Goal: Transaction & Acquisition: Purchase product/service

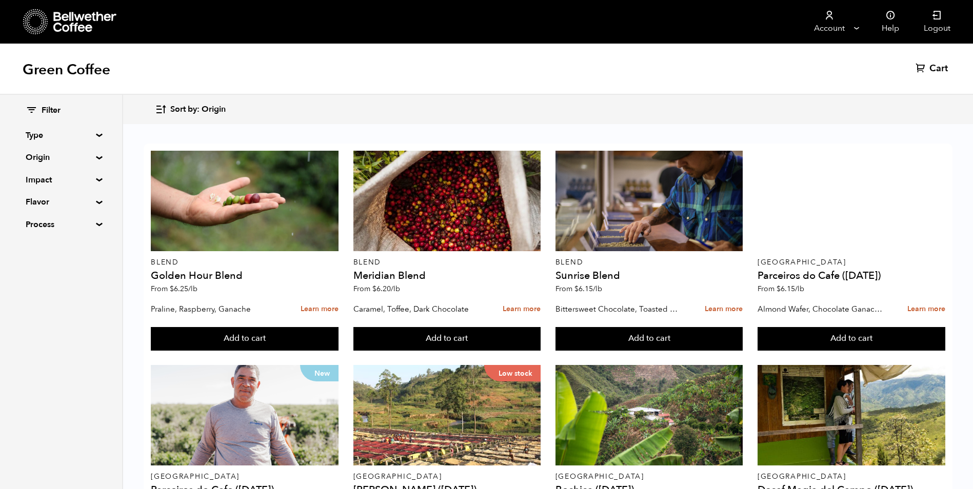
scroll to position [667, 0]
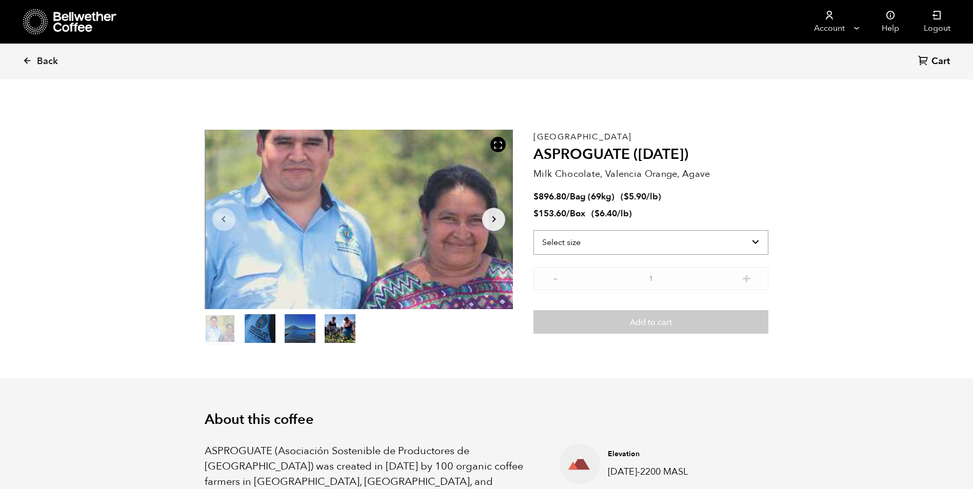
scroll to position [446, 546]
click at [755, 241] on select "Select size Bag (69kg) (152 lbs) Box (24 lbs)" at bounding box center [651, 242] width 235 height 25
select select "bag-2"
click at [534, 230] on select "Select size Bag (69kg) (152 lbs) Box (24 lbs)" at bounding box center [651, 242] width 235 height 25
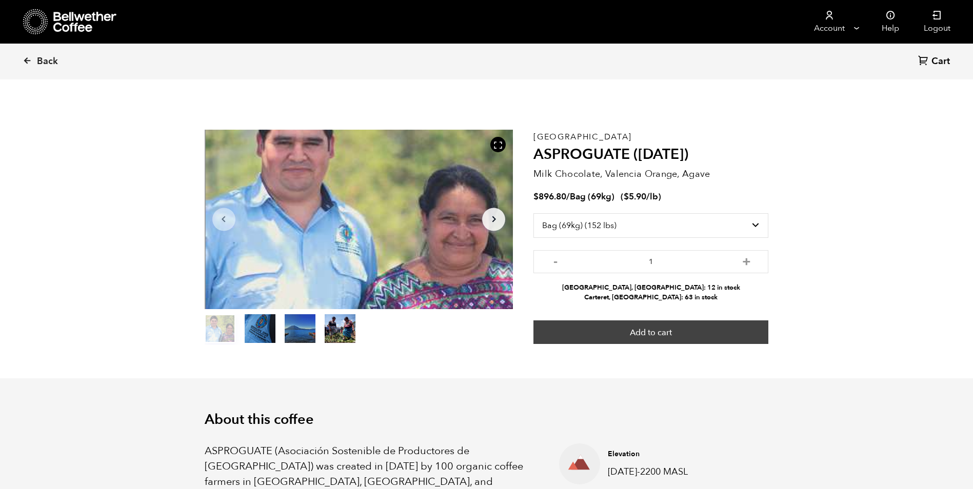
click at [693, 339] on button "Add to cart" at bounding box center [651, 333] width 235 height 24
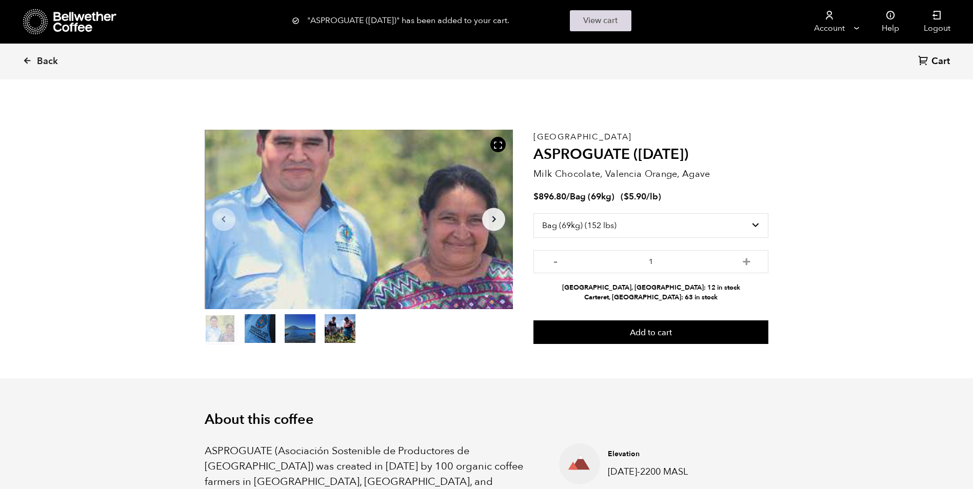
click at [596, 25] on link "View cart" at bounding box center [601, 20] width 62 height 21
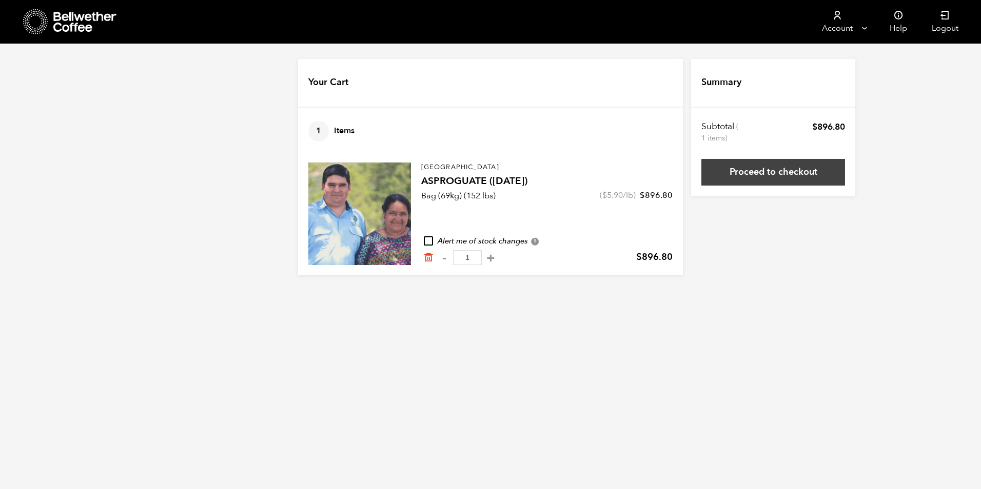
click at [792, 173] on link "Proceed to checkout" at bounding box center [773, 172] width 144 height 27
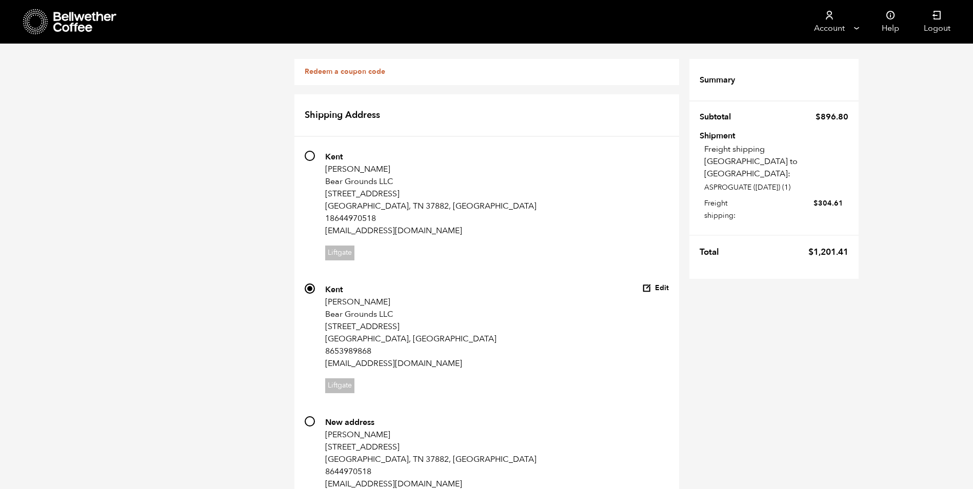
click at [362, 71] on link "Redeem a coupon code" at bounding box center [345, 72] width 81 height 10
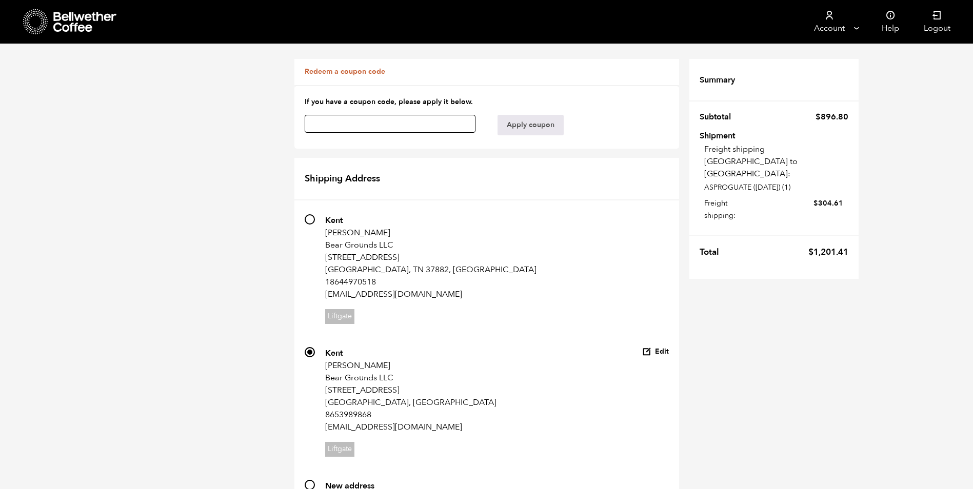
paste input "MOBILE10"
click at [527, 127] on button "Apply coupon" at bounding box center [531, 125] width 66 height 21
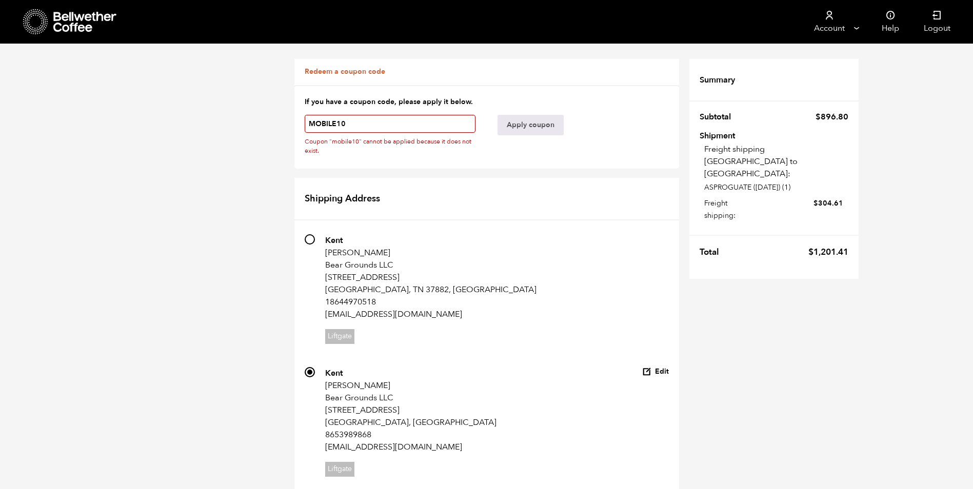
drag, startPoint x: 345, startPoint y: 124, endPoint x: 302, endPoint y: 123, distance: 43.1
click at [302, 123] on form "If you have a coupon code, please apply it below. MOBILE10 Coupon "mobile10" ca…" at bounding box center [486, 127] width 385 height 84
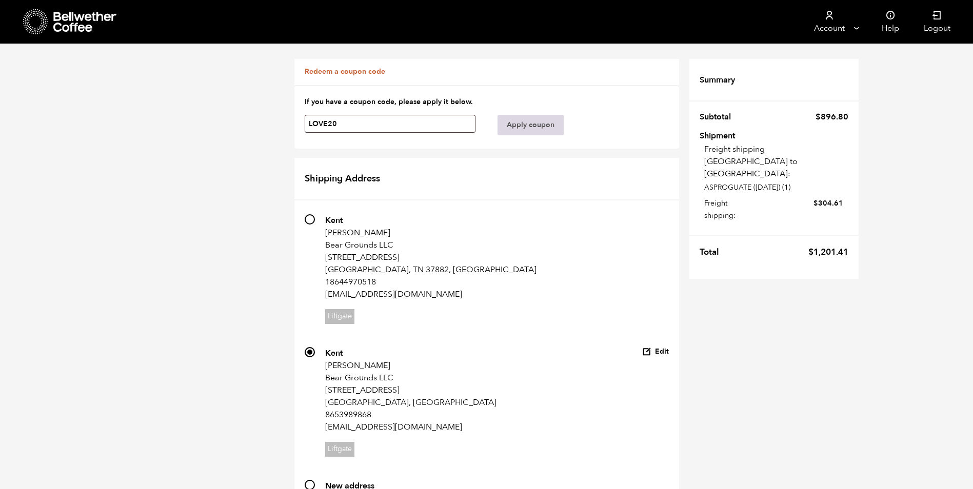
click at [523, 124] on button "Apply coupon" at bounding box center [531, 125] width 66 height 21
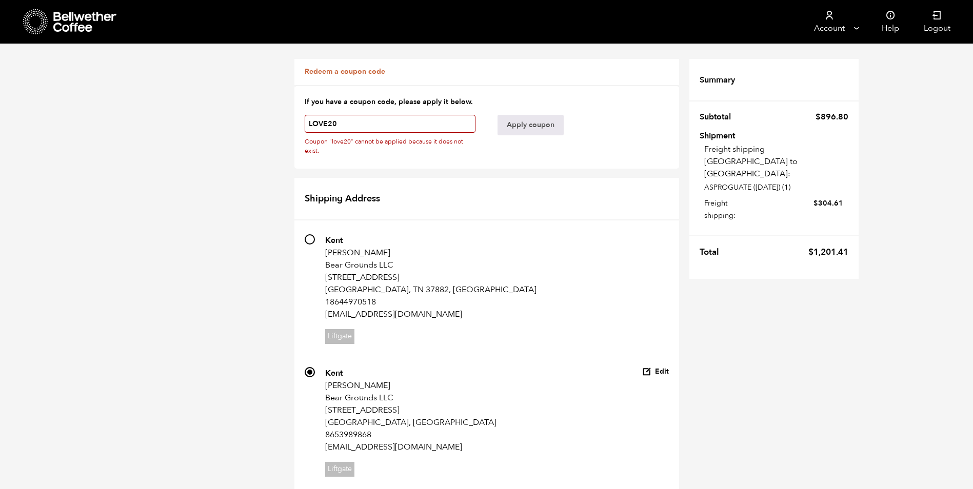
drag, startPoint x: 338, startPoint y: 123, endPoint x: 282, endPoint y: 124, distance: 56.4
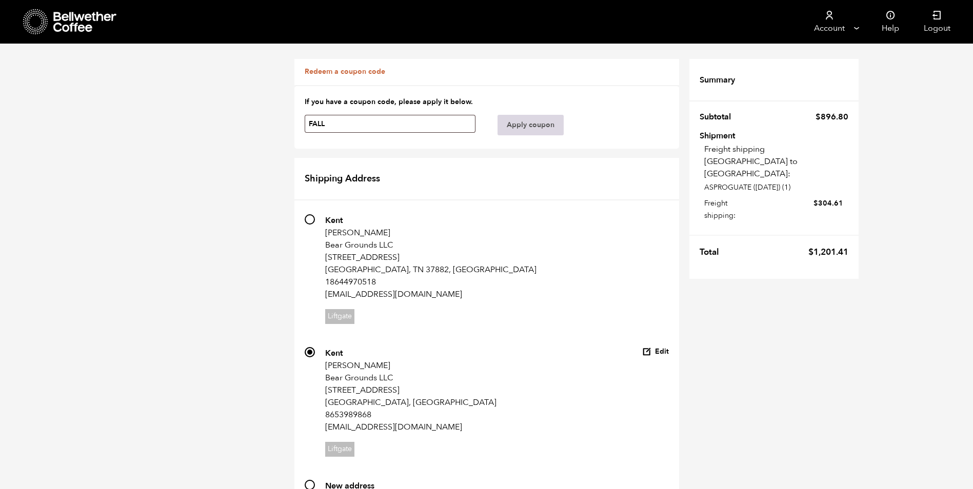
click at [545, 125] on button "Apply coupon" at bounding box center [531, 125] width 66 height 21
type input "F"
type input "5OFF"
click at [522, 128] on button "Apply coupon" at bounding box center [531, 125] width 66 height 21
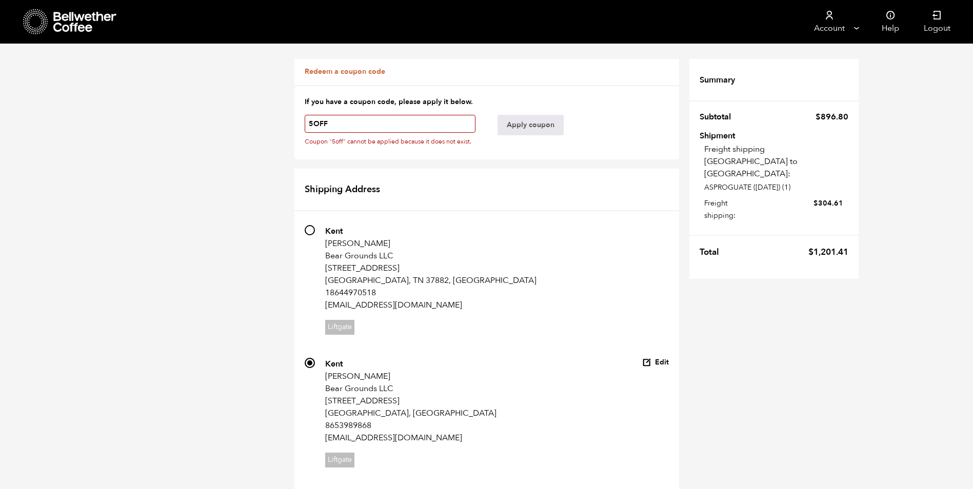
scroll to position [718, 0]
radio input "true"
click at [333, 120] on input "5OFF" at bounding box center [390, 124] width 171 height 18
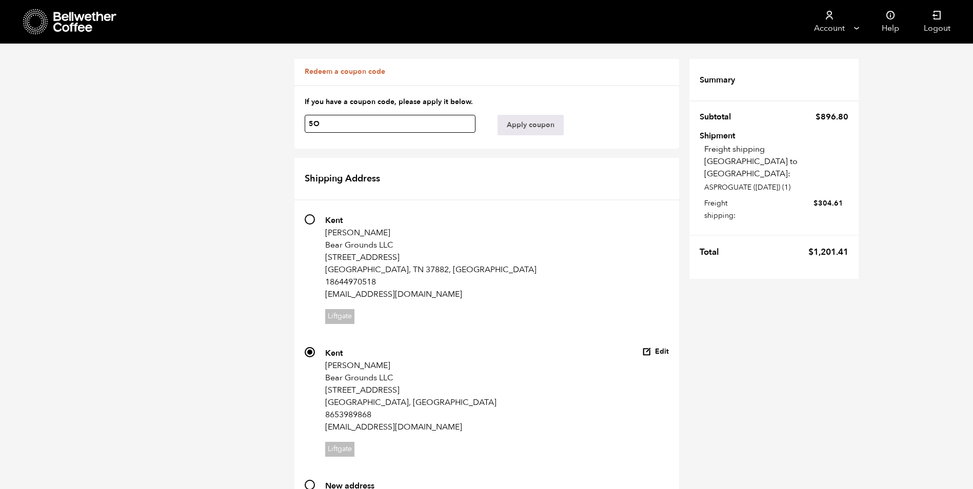
type input "5"
click at [520, 123] on button "Apply coupon" at bounding box center [531, 125] width 66 height 21
type input "W"
type input "20OFF"
click at [516, 127] on button "Apply coupon" at bounding box center [531, 125] width 66 height 21
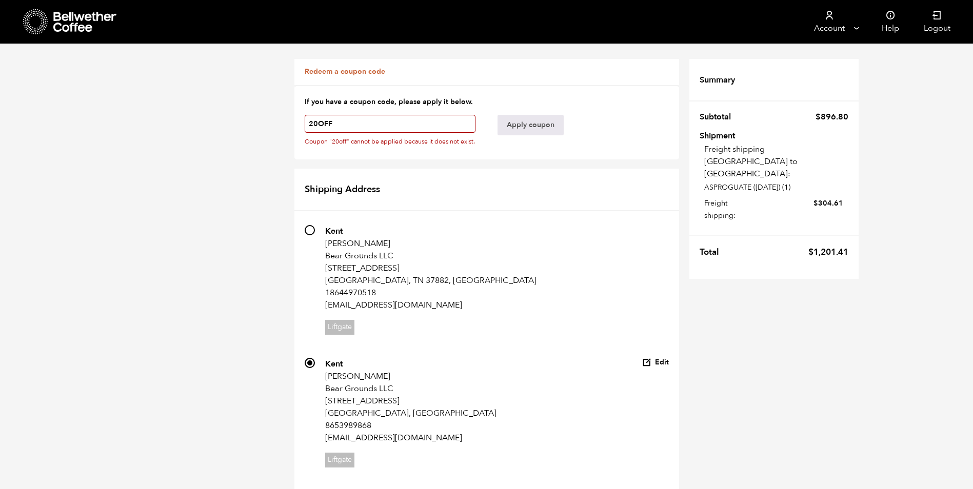
drag, startPoint x: 337, startPoint y: 124, endPoint x: 245, endPoint y: 127, distance: 91.9
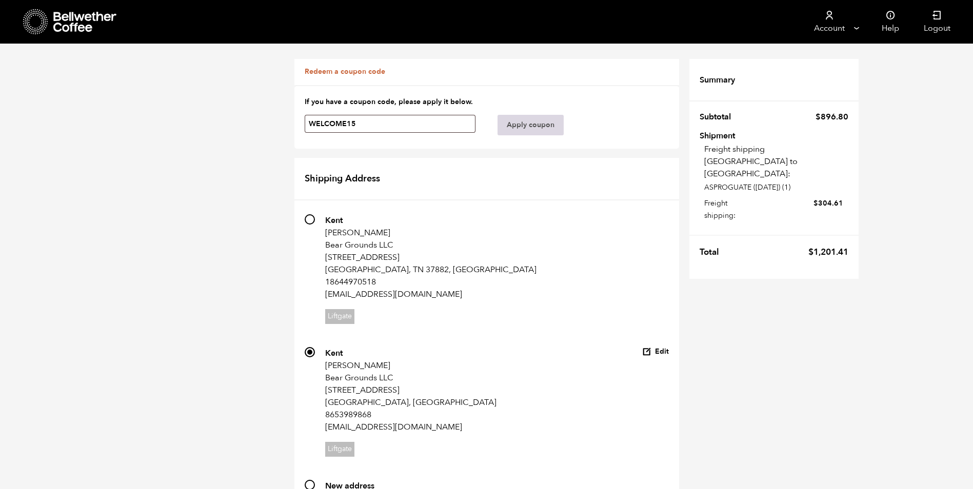
click at [542, 128] on button "Apply coupon" at bounding box center [531, 125] width 66 height 21
type input "W"
click at [531, 118] on button "Apply coupon" at bounding box center [531, 125] width 66 height 21
type input "3"
paste input "CBTLADDSHOPPERS"
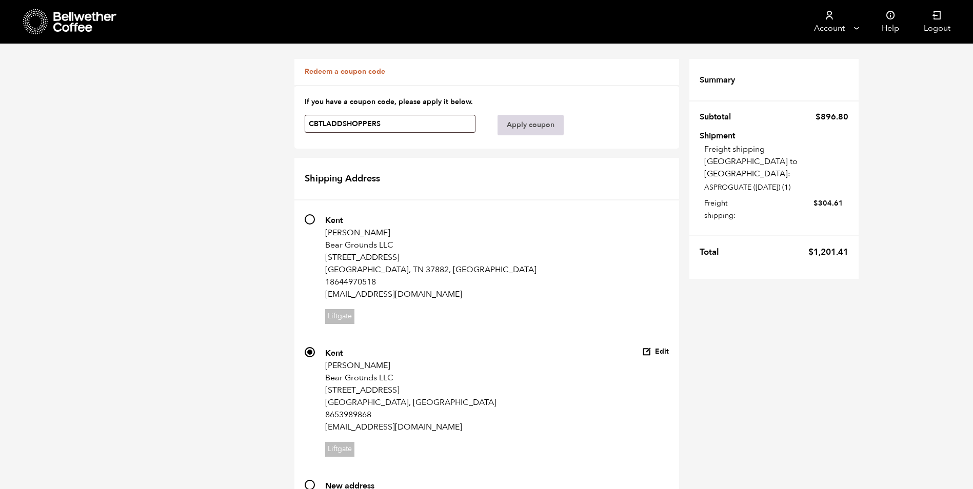
click at [546, 127] on button "Apply coupon" at bounding box center [531, 125] width 66 height 21
type input "C"
click at [545, 122] on button "Apply coupon" at bounding box center [531, 125] width 66 height 21
type input "f"
type input "FALL20"
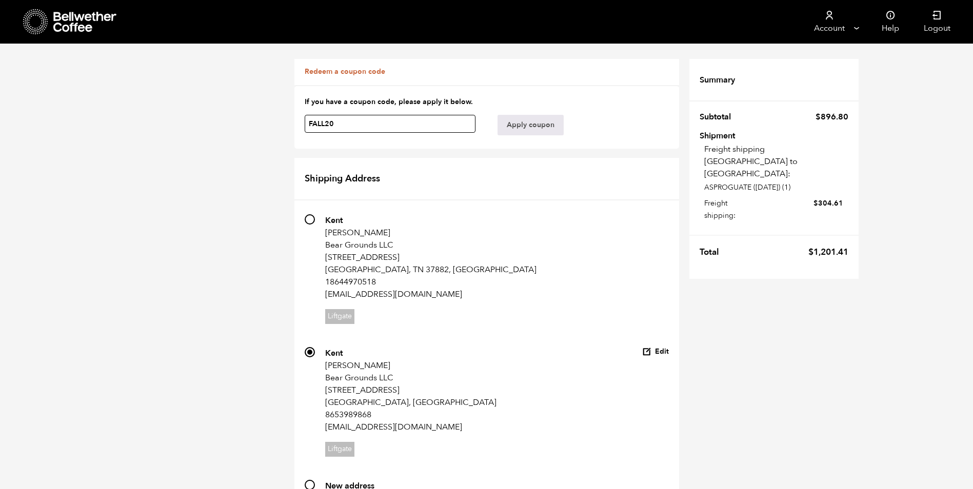
click at [498, 115] on button "Apply coupon" at bounding box center [531, 125] width 66 height 21
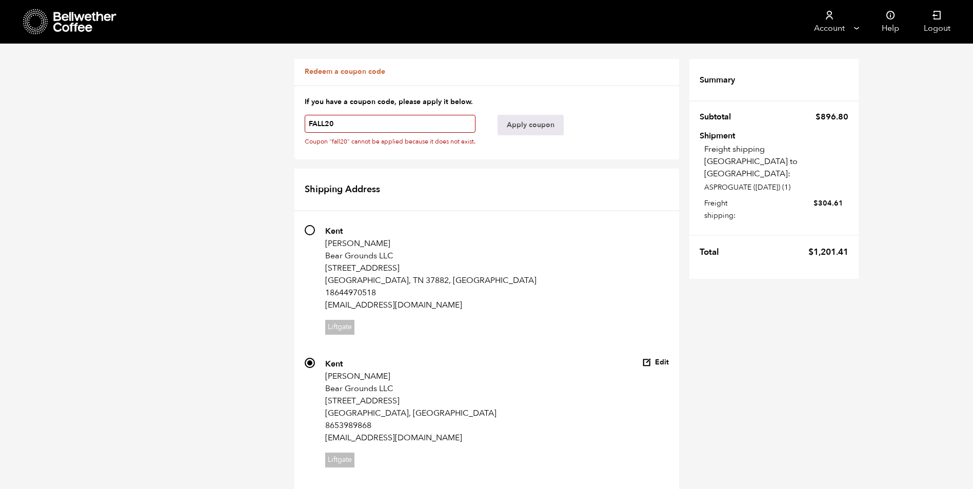
drag, startPoint x: 337, startPoint y: 121, endPoint x: 250, endPoint y: 121, distance: 86.7
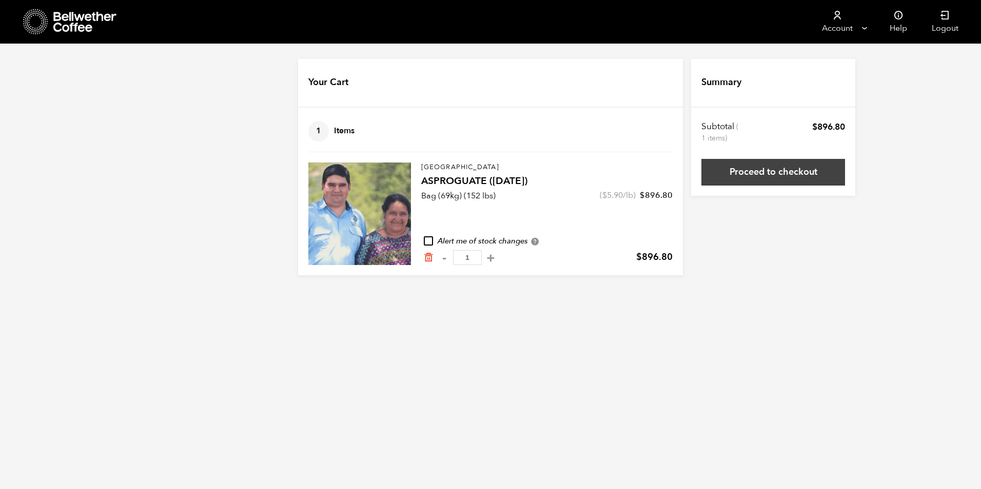
click at [758, 173] on link "Proceed to checkout" at bounding box center [773, 172] width 144 height 27
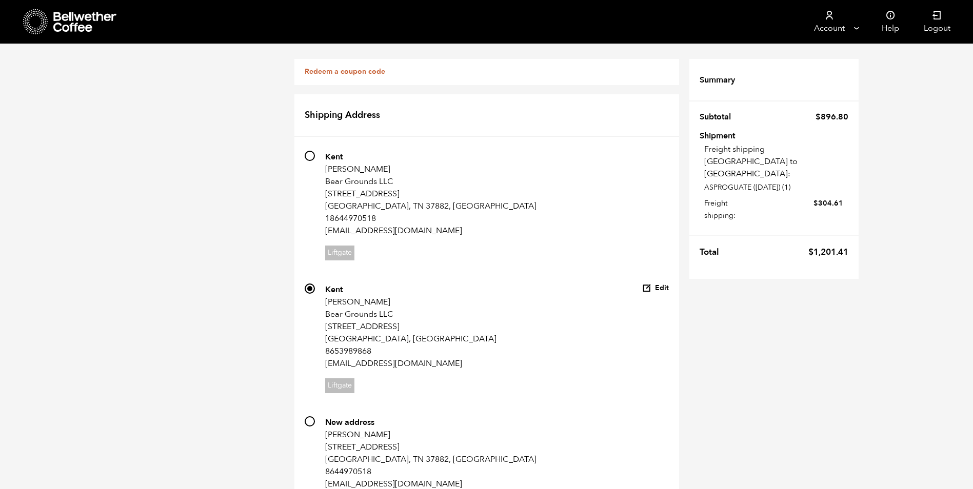
scroll to position [710, 0]
